Goal: Answer question/provide support

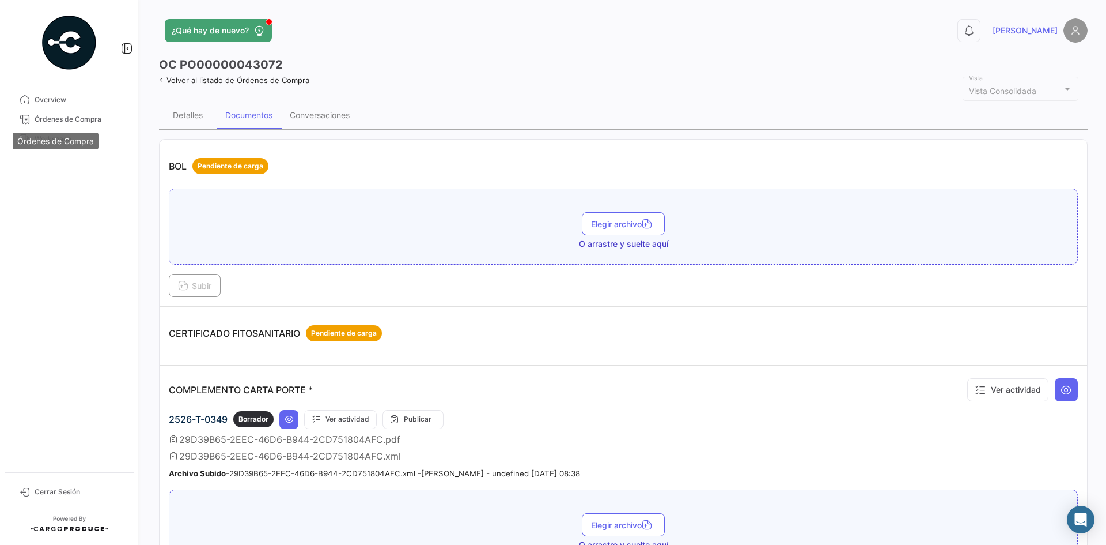
click at [62, 135] on div "Órdenes de Compra" at bounding box center [56, 141] width 86 height 17
click at [52, 140] on span "Workspace" at bounding box center [80, 139] width 90 height 10
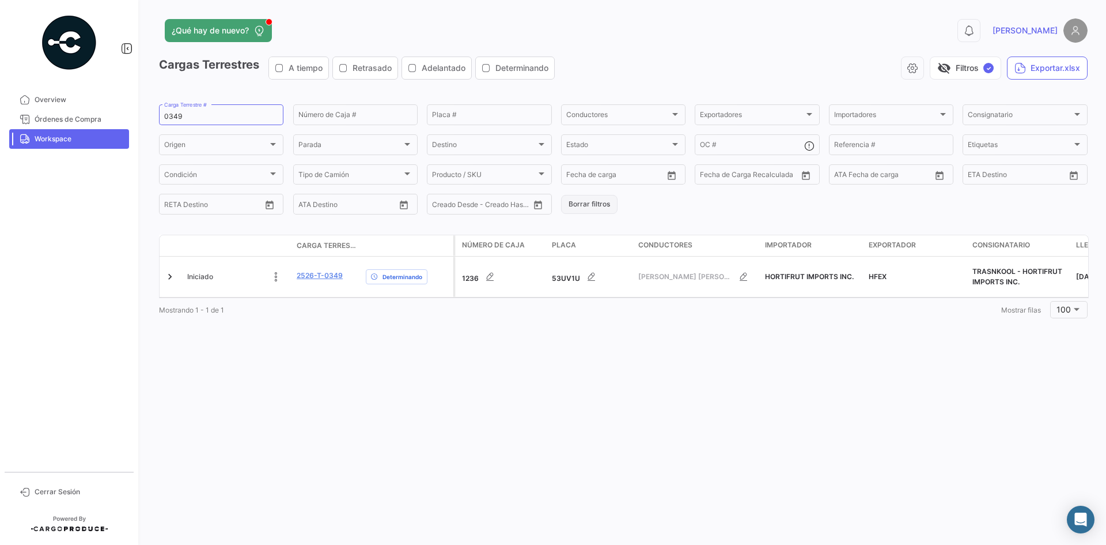
click at [598, 205] on button "Borrar filtros" at bounding box center [589, 204] width 56 height 19
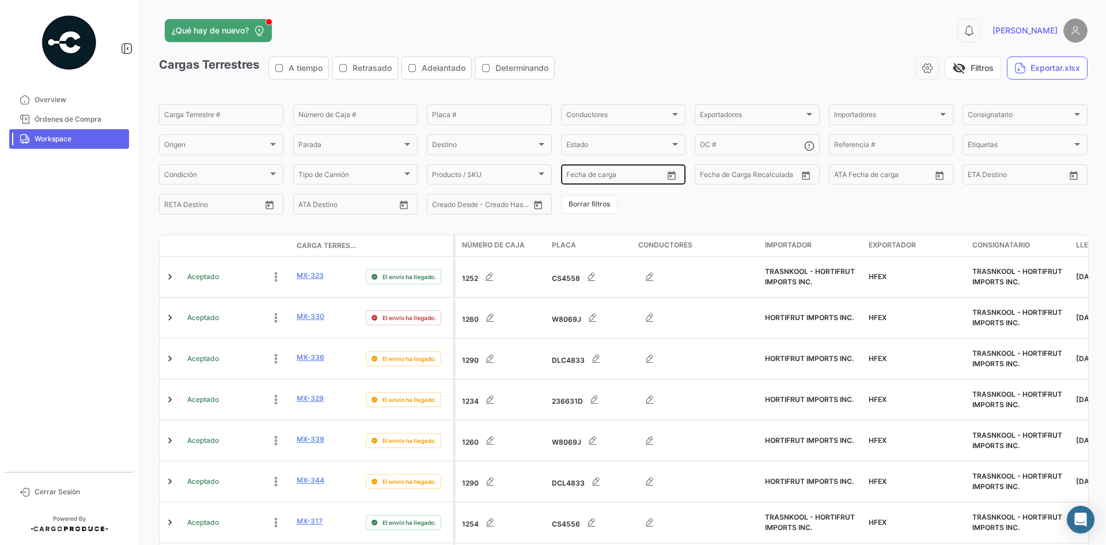
click at [668, 175] on icon "Open calendar" at bounding box center [672, 175] width 8 height 9
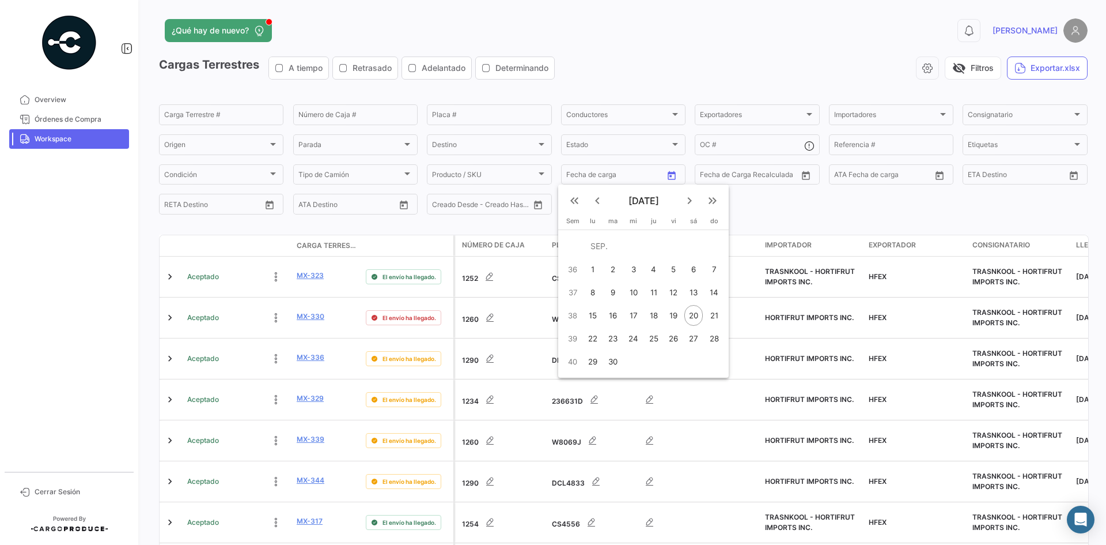
click at [710, 315] on div "21" at bounding box center [714, 315] width 18 height 21
type input "[DATE]"
click at [710, 315] on div "21" at bounding box center [714, 315] width 18 height 21
type input "[DATE]"
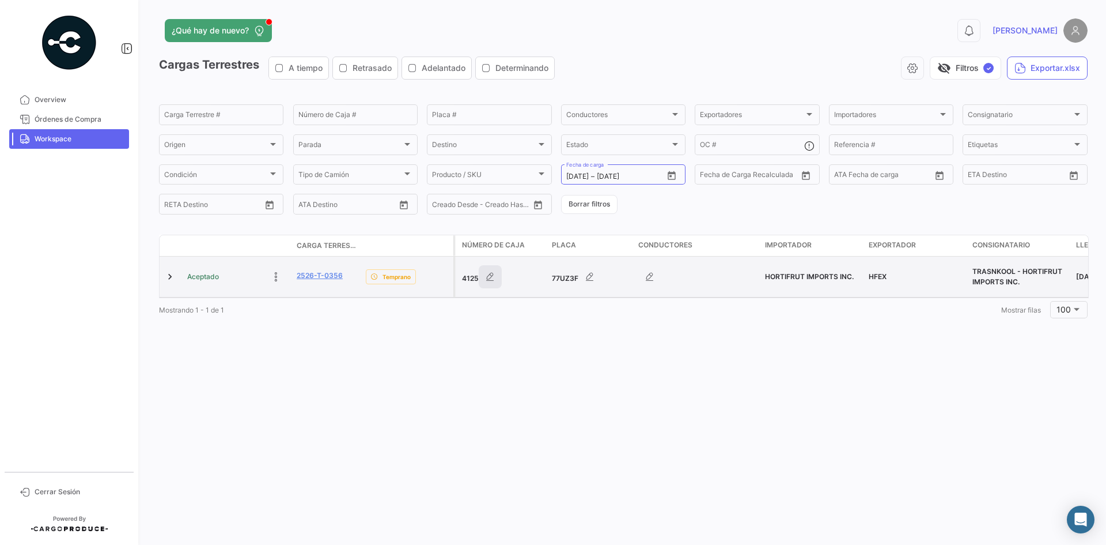
click at [486, 278] on icon "button" at bounding box center [491, 277] width 12 height 12
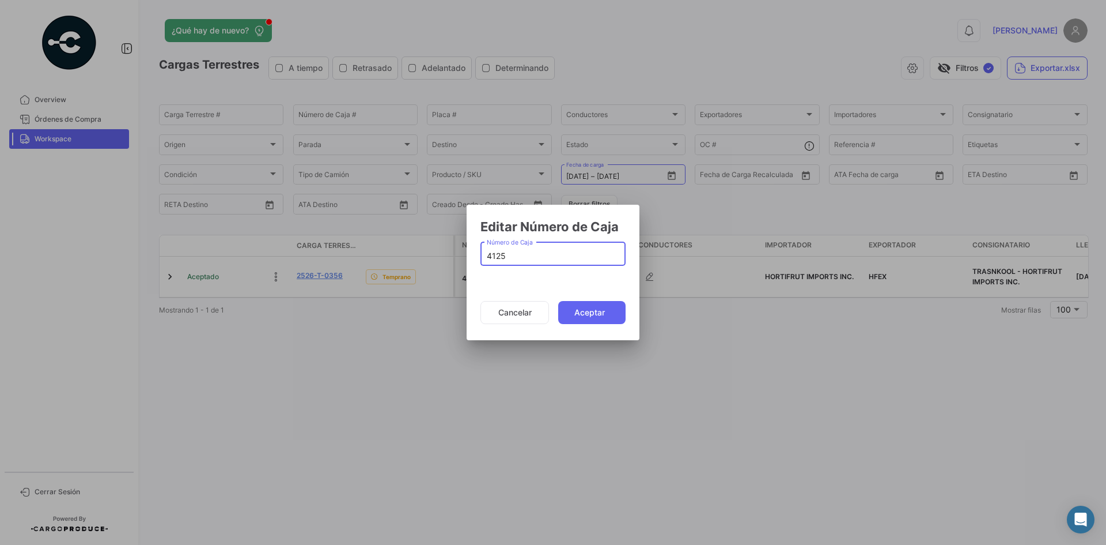
drag, startPoint x: 510, startPoint y: 254, endPoint x: 466, endPoint y: 259, distance: 44.2
click at [466, 259] on div "Editar Número de Caja 4125 Número de Caja Cancelar Aceptar" at bounding box center [553, 272] width 1106 height 545
type input "4141"
click at [616, 304] on button "Aceptar" at bounding box center [591, 312] width 67 height 23
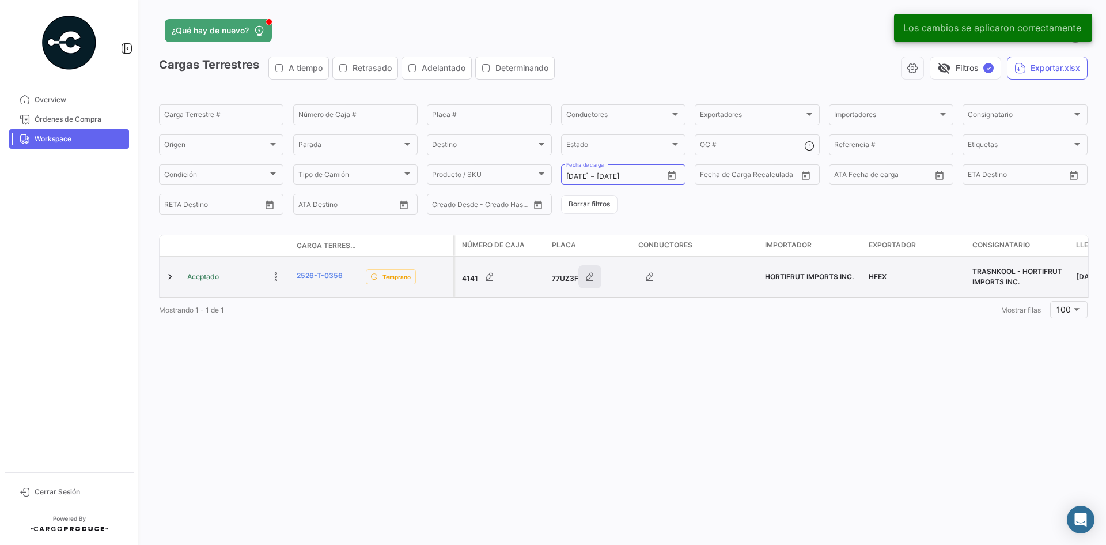
click at [591, 278] on icon "button" at bounding box center [590, 277] width 12 height 12
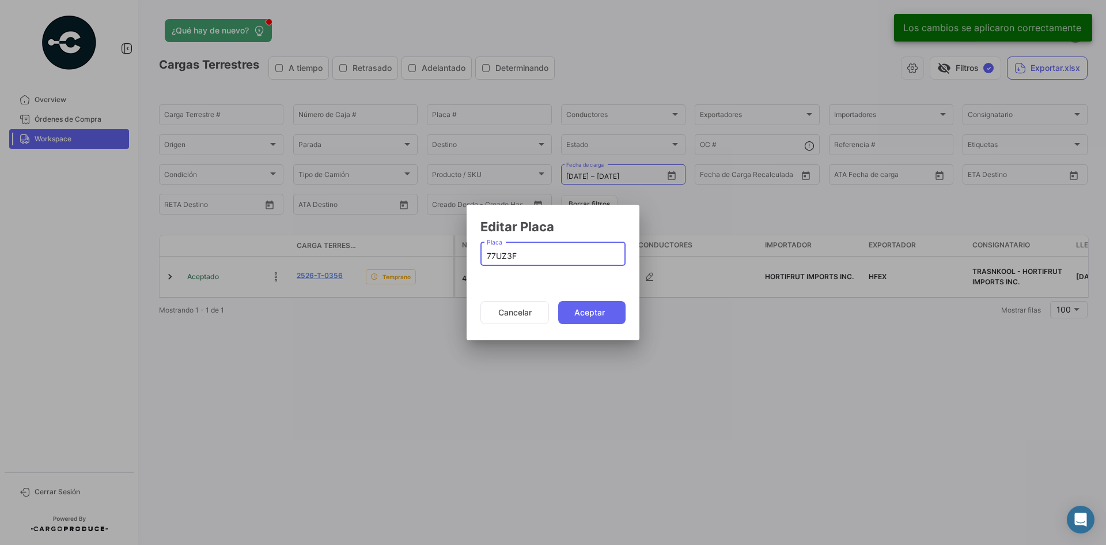
click at [531, 241] on div "77UZ3F Placa" at bounding box center [553, 252] width 133 height 27
click at [528, 252] on input "77UZ3F" at bounding box center [553, 256] width 133 height 10
paste input "5503365"
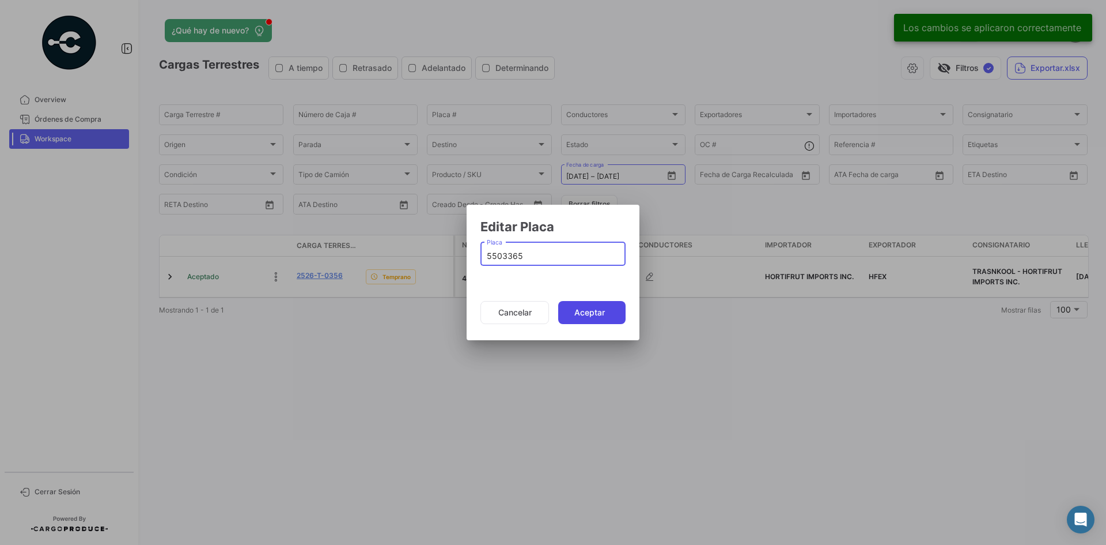
type input "5503365"
click at [591, 315] on button "Aceptar" at bounding box center [591, 312] width 67 height 23
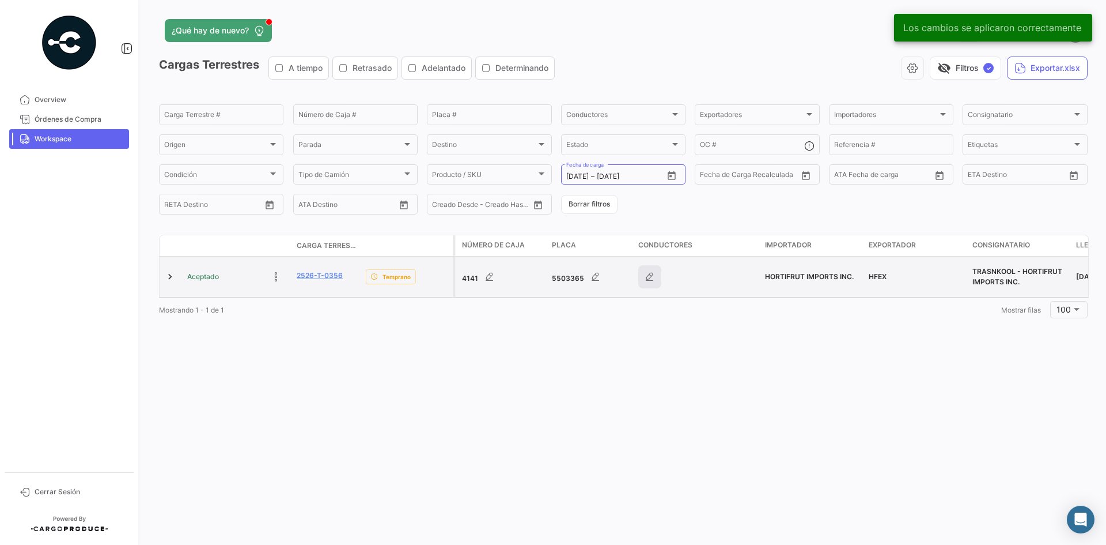
click at [648, 280] on icon "button" at bounding box center [650, 277] width 12 height 12
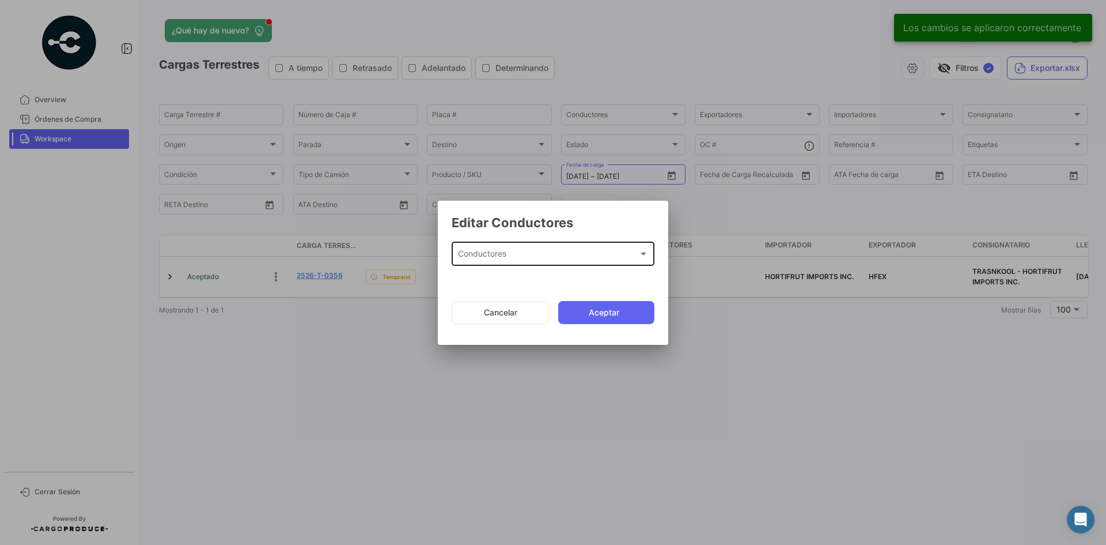
click at [553, 246] on div "Conductores Conductores" at bounding box center [553, 253] width 191 height 27
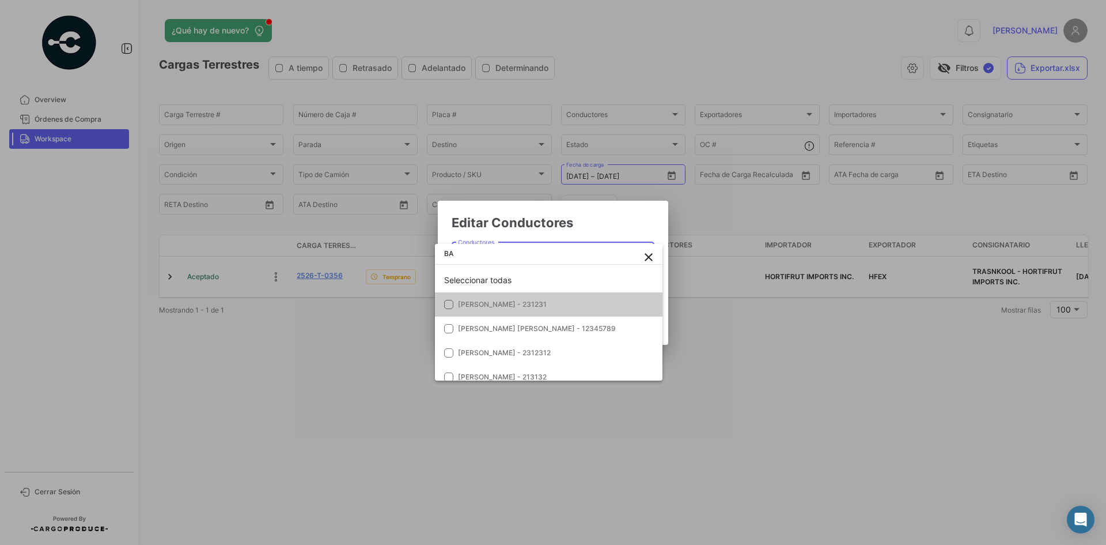
type input "B"
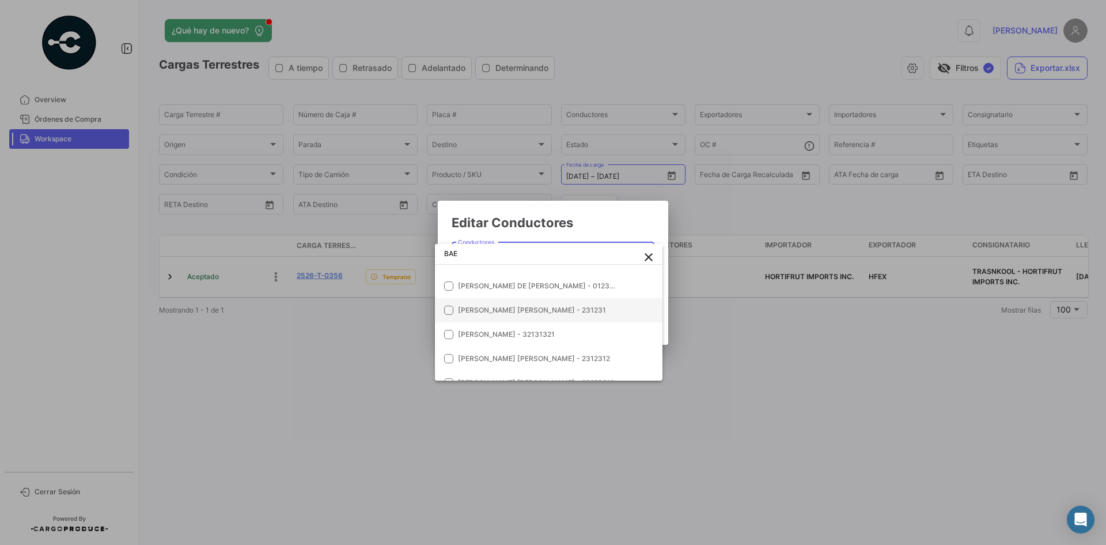
scroll to position [3, 0]
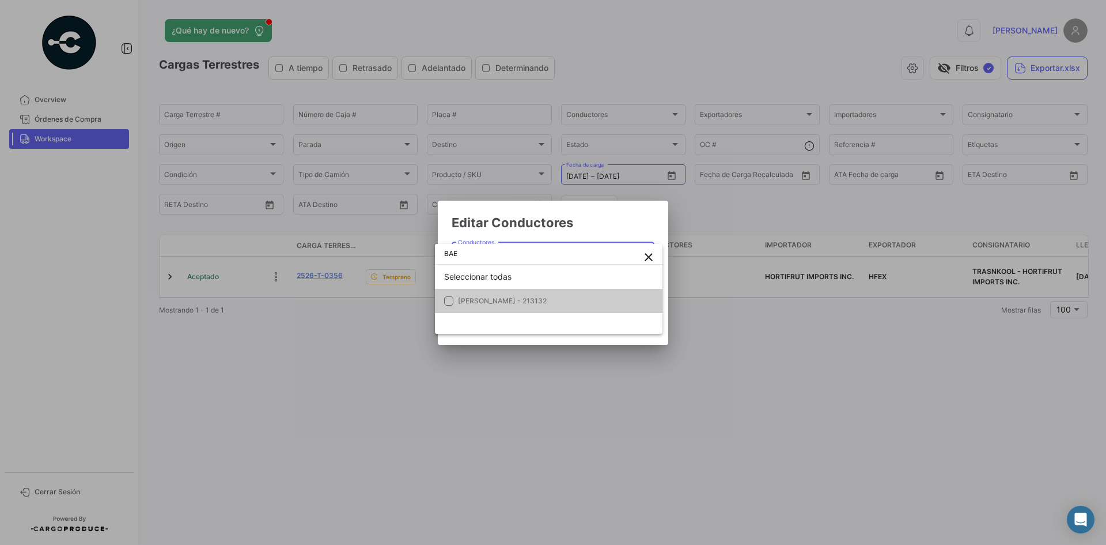
type input "BAE"
click at [755, 318] on div at bounding box center [553, 272] width 1106 height 545
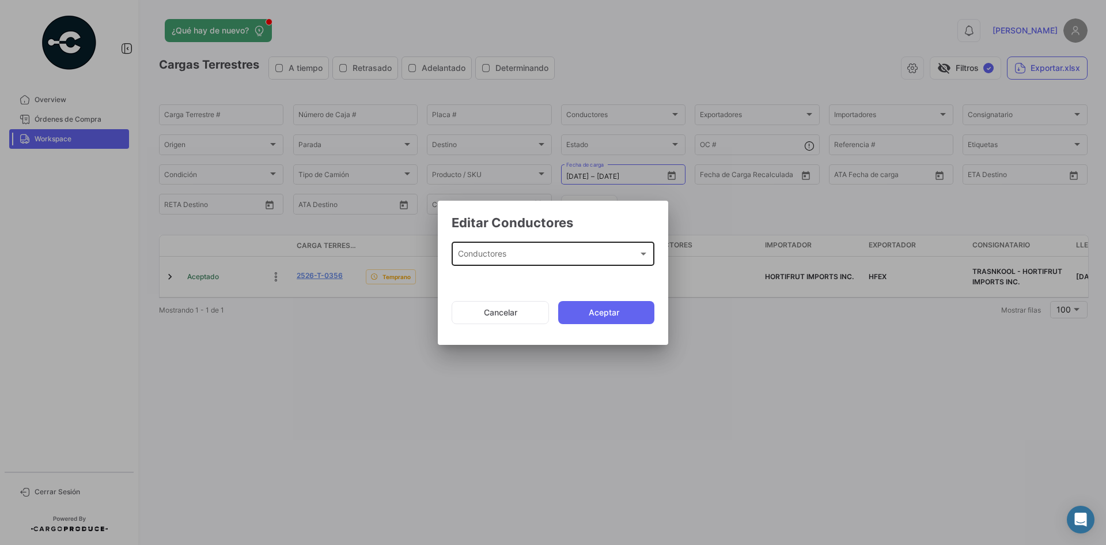
click at [533, 255] on div "Conductores" at bounding box center [548, 256] width 180 height 10
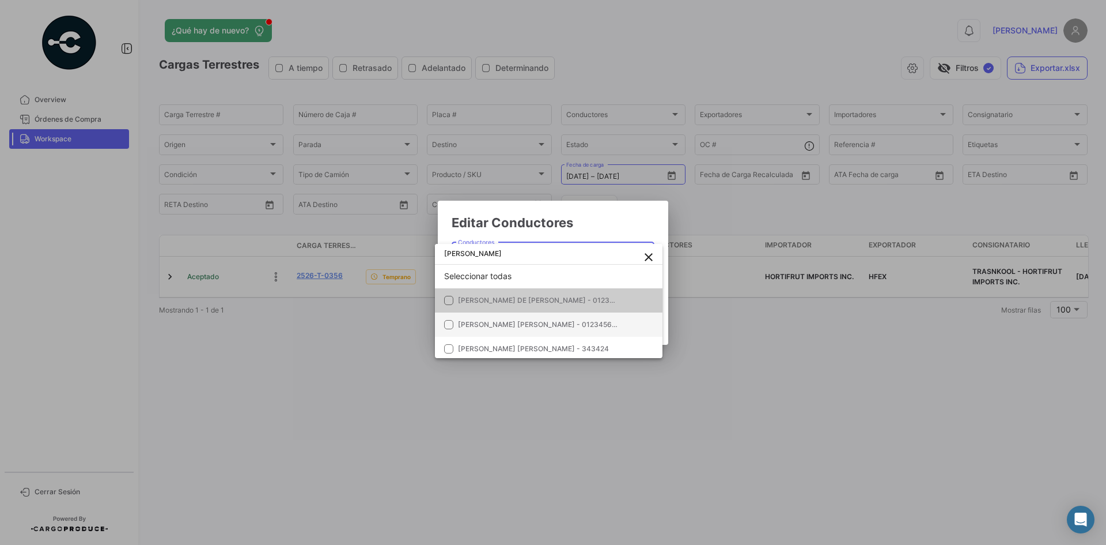
scroll to position [7, 0]
type input "[PERSON_NAME]"
click at [772, 377] on div at bounding box center [553, 272] width 1106 height 545
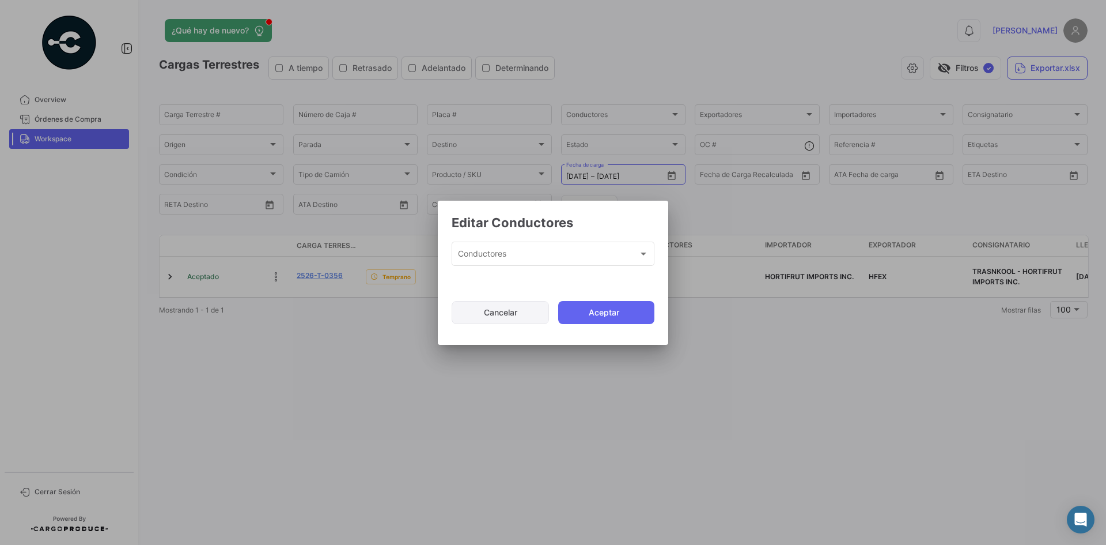
click at [506, 308] on button "Cancelar" at bounding box center [500, 312] width 97 height 23
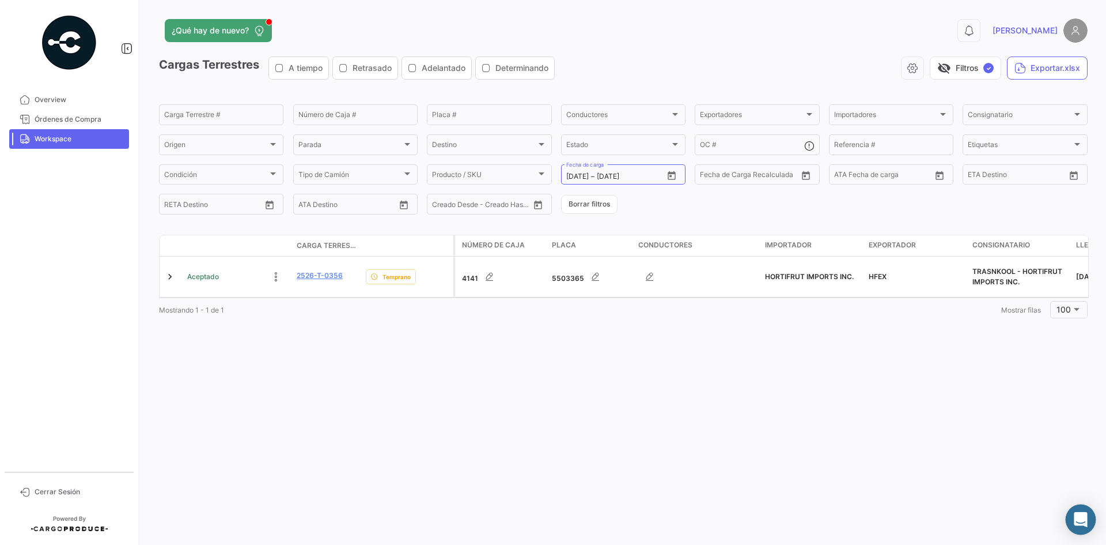
click at [1080, 517] on icon "Abrir Intercom Messenger" at bounding box center [1080, 519] width 13 height 15
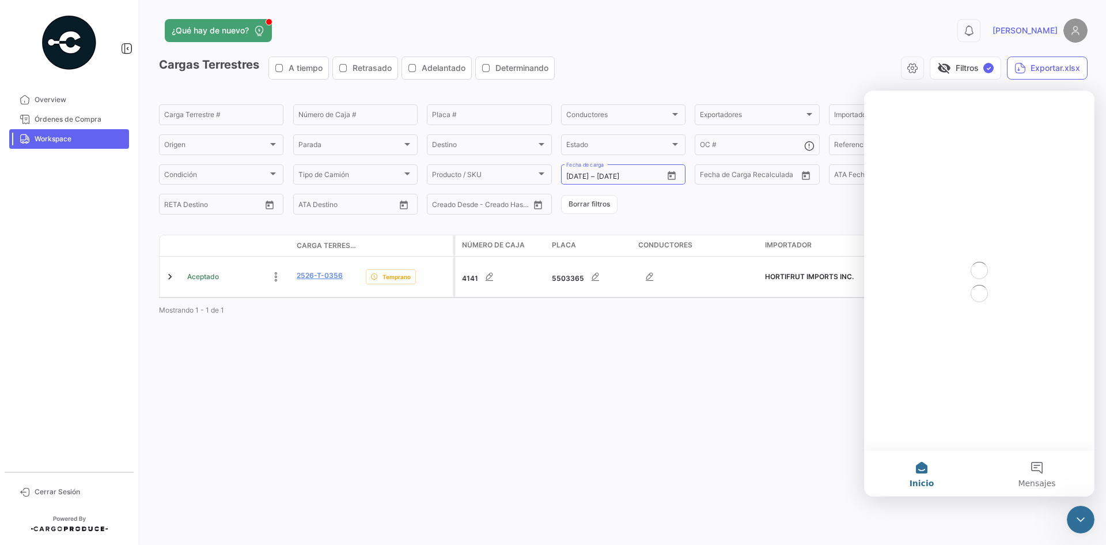
scroll to position [0, 0]
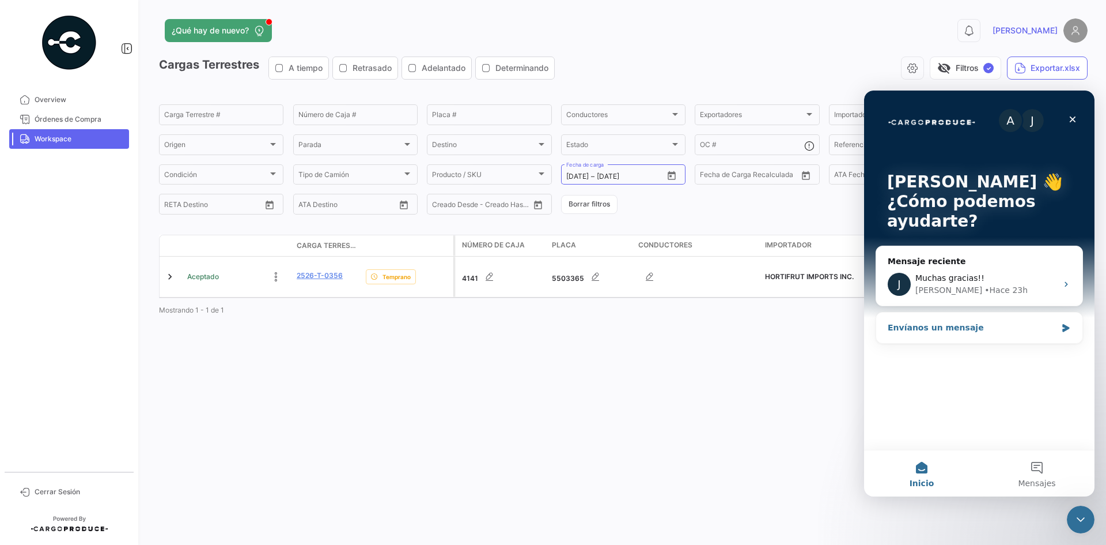
click at [1071, 328] on div "Envíanos un mensaje" at bounding box center [979, 327] width 206 height 31
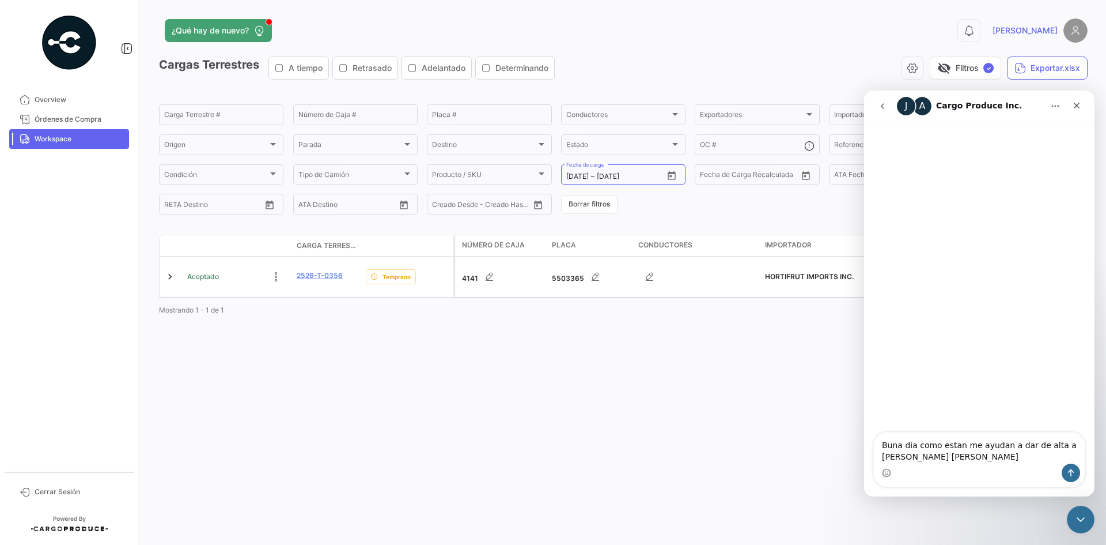
type textarea "Buna dia como estan me ayudan a dar de alta a [PERSON_NAME] [PERSON_NAME] porfis"
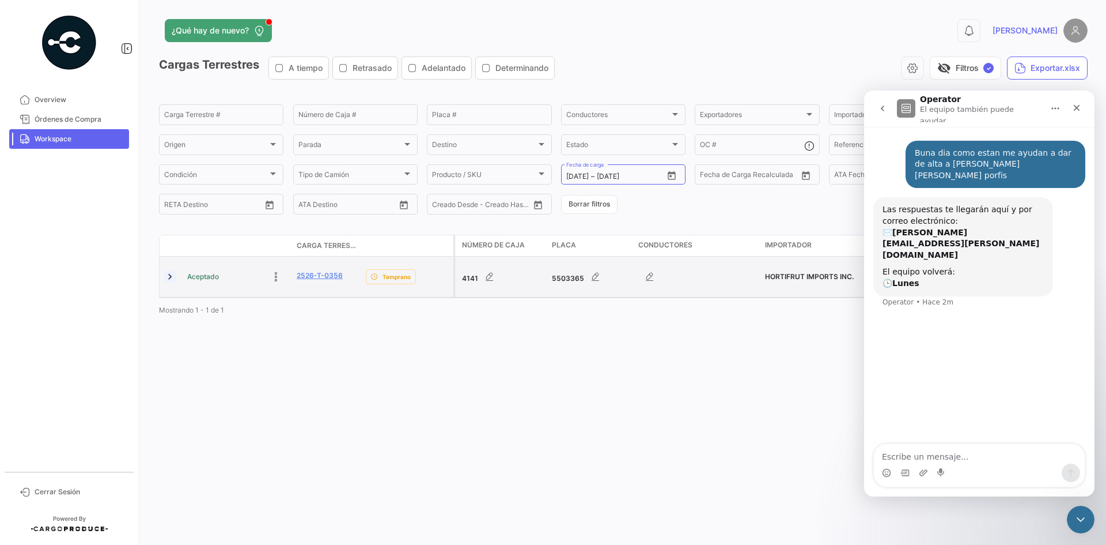
click at [168, 279] on link at bounding box center [170, 277] width 12 height 12
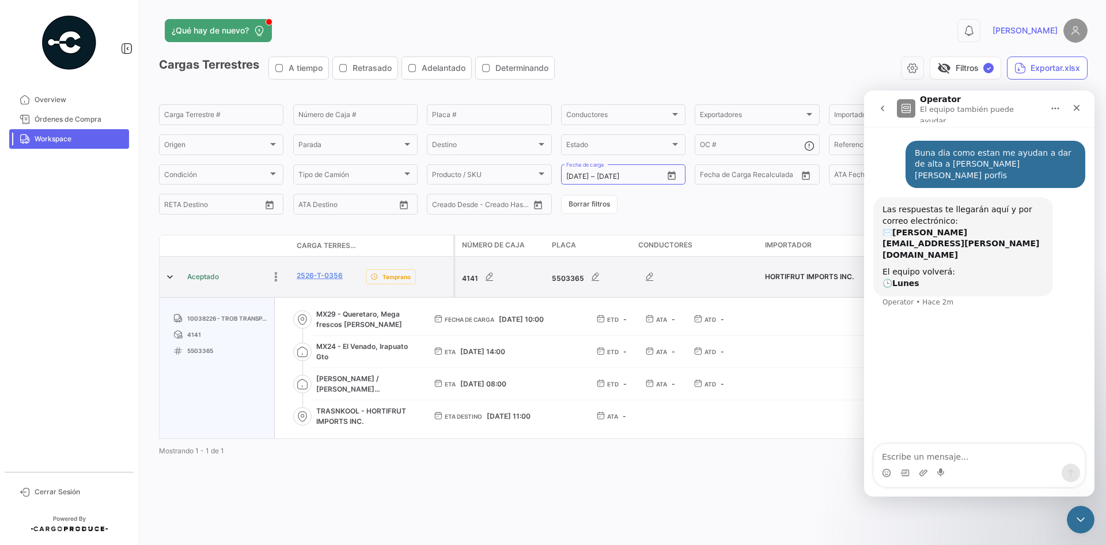
drag, startPoint x: 347, startPoint y: 278, endPoint x: 294, endPoint y: 276, distance: 53.0
click at [294, 276] on datatable-body-cell "2526-T-0356" at bounding box center [326, 276] width 69 height 40
copy link "2526-T-0356"
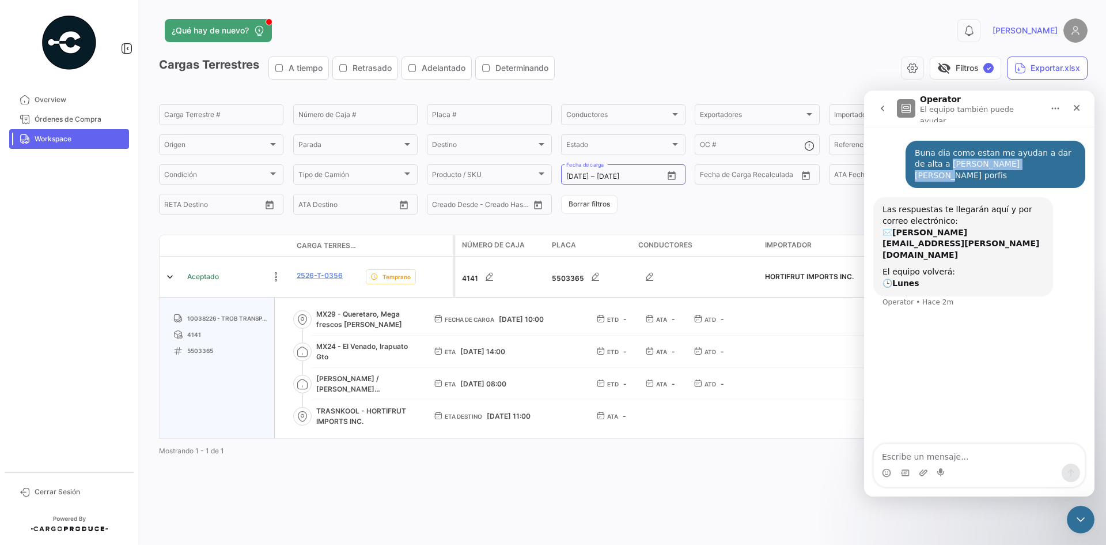
drag, startPoint x: 936, startPoint y: 163, endPoint x: 1028, endPoint y: 158, distance: 91.7
click at [1028, 158] on div "Buna dia como estan me ayudan a dar de alta a [PERSON_NAME] [PERSON_NAME] porfis" at bounding box center [995, 165] width 161 height 34
copy div "[PERSON_NAME] [PERSON_NAME]"
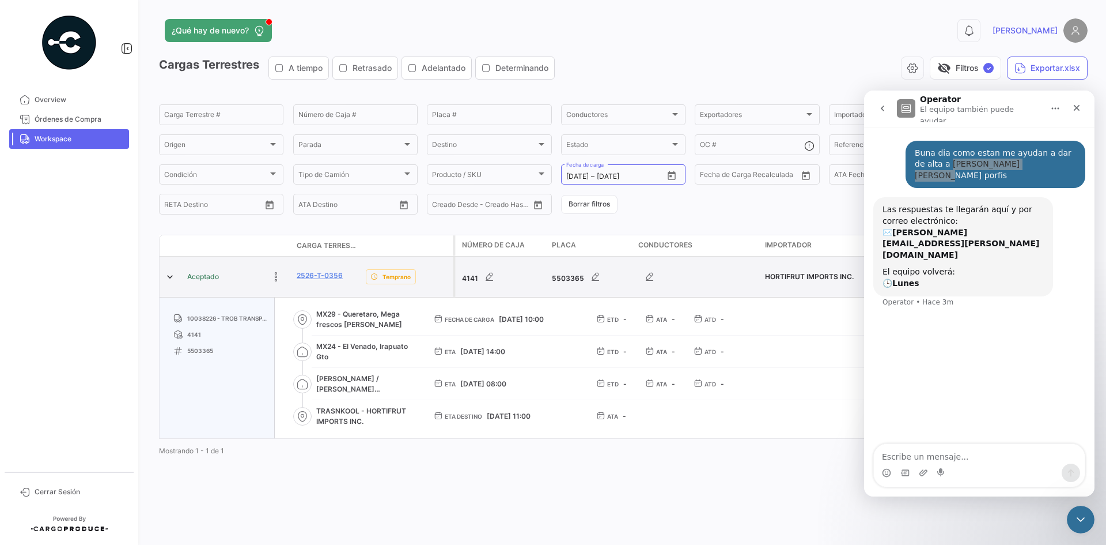
click at [350, 278] on div "2526-T-0356" at bounding box center [327, 276] width 60 height 13
drag, startPoint x: 323, startPoint y: 279, endPoint x: 297, endPoint y: 279, distance: 26.5
click at [297, 279] on div "2526-T-0356" at bounding box center [327, 276] width 60 height 13
copy link "2526-T-0356"
